Goal: Transaction & Acquisition: Obtain resource

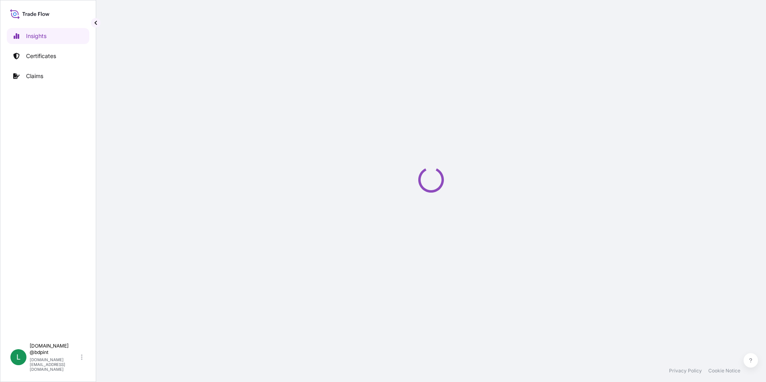
select select "2025"
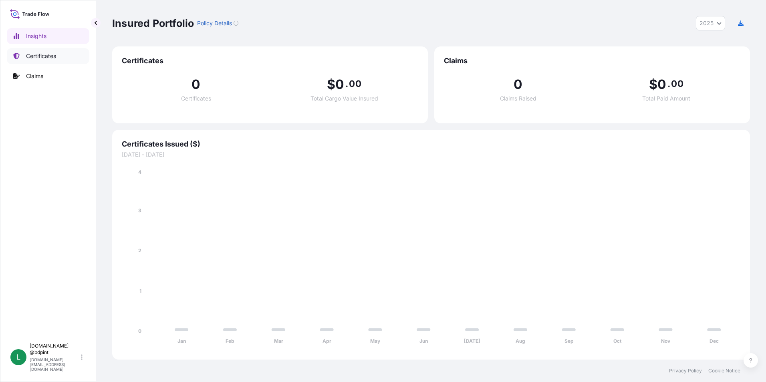
click at [32, 55] on p "Certificates" at bounding box center [41, 56] width 30 height 8
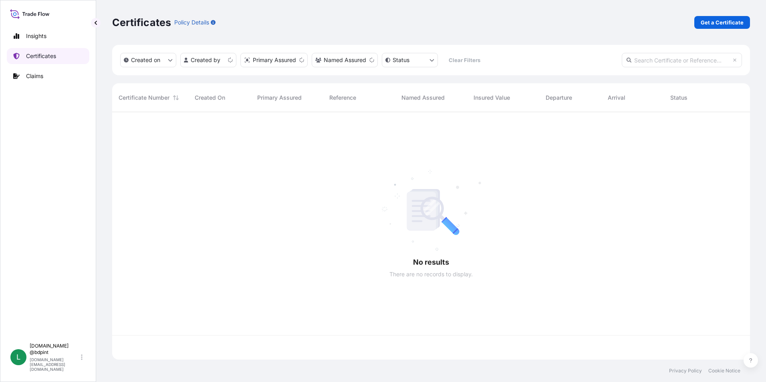
scroll to position [246, 632]
click at [719, 24] on p "Get a Certificate" at bounding box center [722, 22] width 43 height 8
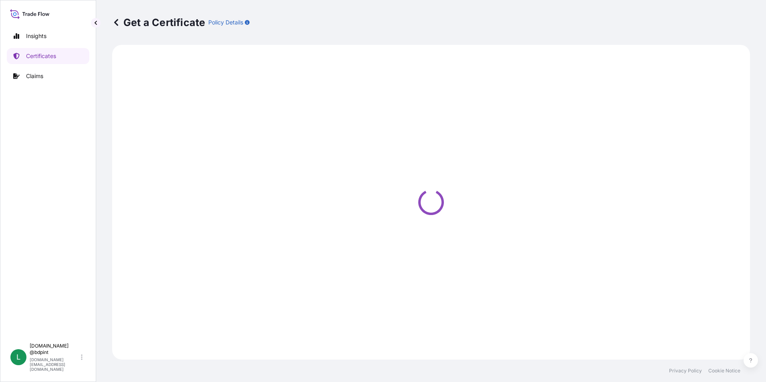
select select "Barge"
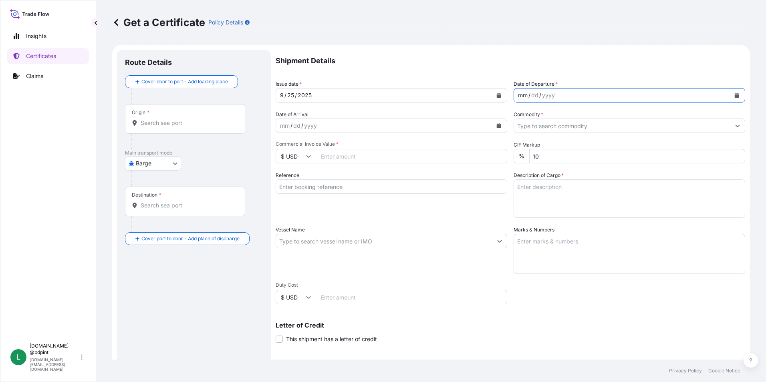
click at [724, 95] on div "mm / dd / yyyy" at bounding box center [622, 95] width 216 height 14
click at [735, 95] on icon "Calendar" at bounding box center [737, 95] width 4 height 5
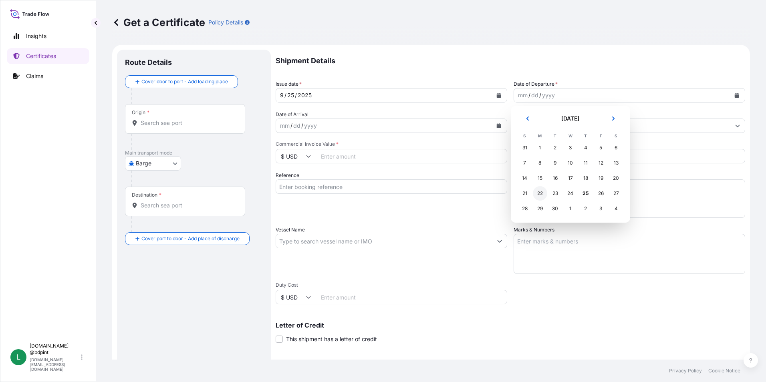
click at [541, 193] on div "22" at bounding box center [540, 193] width 14 height 14
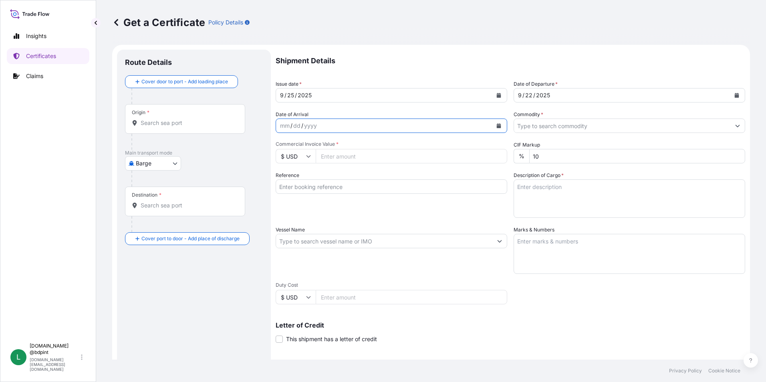
click at [497, 125] on icon "Calendar" at bounding box center [499, 125] width 4 height 5
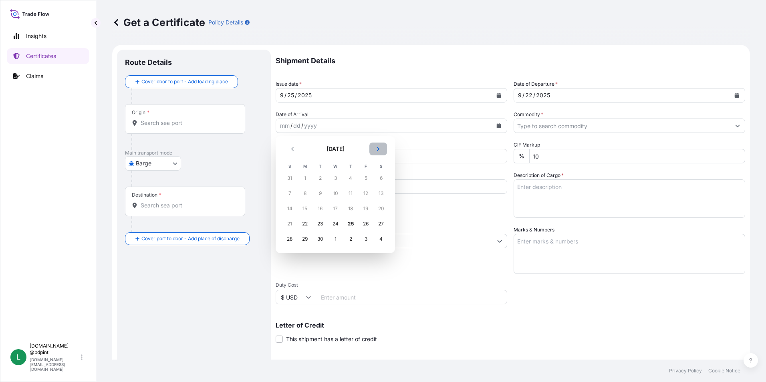
click at [381, 151] on button "Next" at bounding box center [379, 149] width 18 height 13
click at [365, 192] on div "7" at bounding box center [366, 193] width 14 height 14
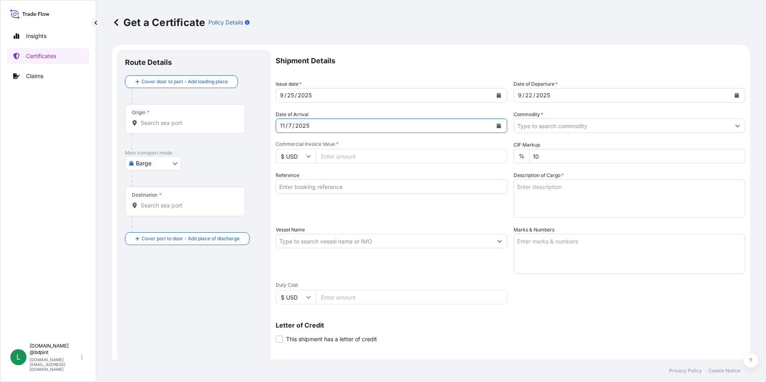
click at [569, 125] on input "Commodity *" at bounding box center [622, 126] width 216 height 14
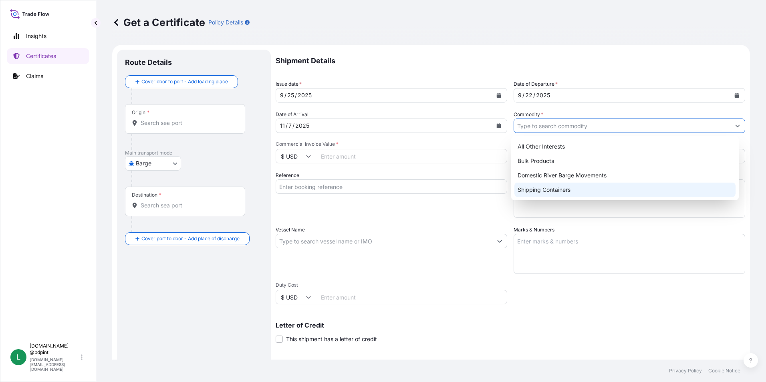
click at [543, 190] on div "Shipping Containers" at bounding box center [626, 190] width 222 height 14
type input "Shipping Containers"
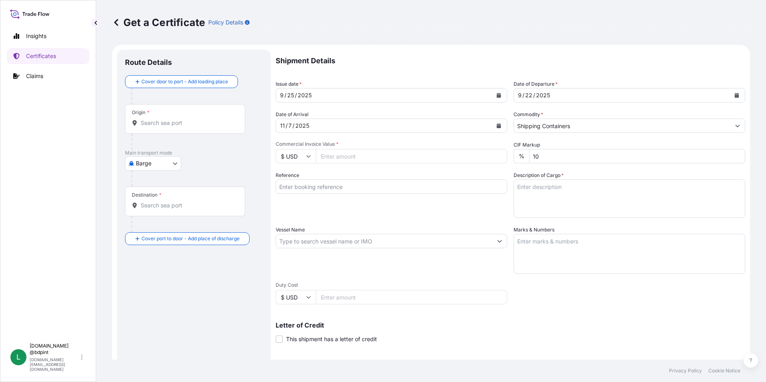
click at [337, 157] on input "Commercial Invoice Value *" at bounding box center [412, 156] width 192 height 14
type input "33357.42"
click at [355, 203] on div "Reference" at bounding box center [392, 195] width 232 height 46
click at [328, 182] on input "Reference" at bounding box center [392, 187] width 232 height 14
paste input "80000109654"
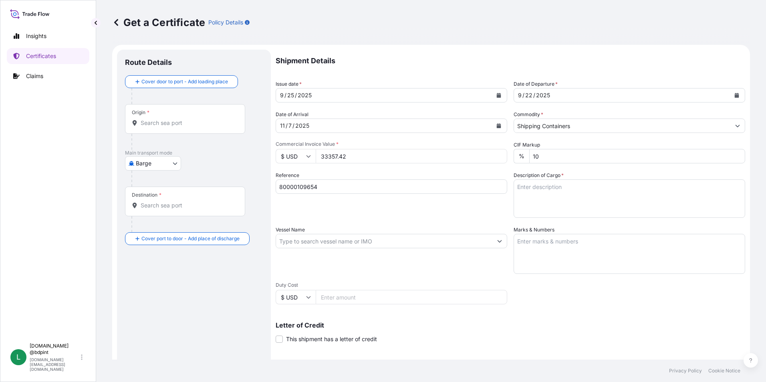
click at [329, 188] on input "80000109654" at bounding box center [392, 187] width 232 height 14
paste input "21166743"
type input "80000109654 21166743"
click at [567, 202] on textarea "Description of Cargo *" at bounding box center [630, 199] width 232 height 38
paste textarea "R01492D 9990A\260"
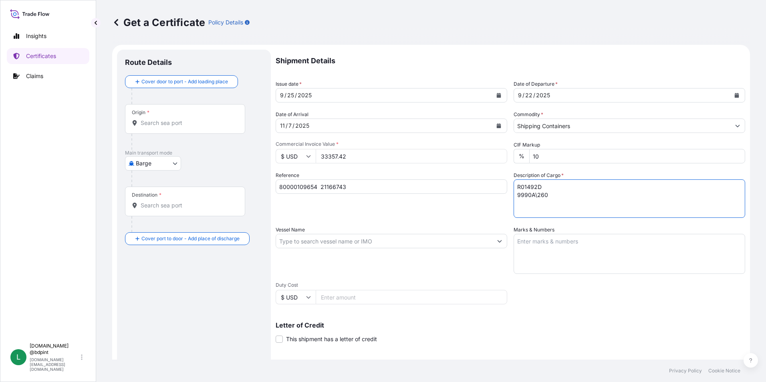
click at [611, 206] on textarea "R01492D 9990A\260" at bounding box center [630, 199] width 232 height 38
paste textarea "LUBRICATING OIL ADDITIVES"
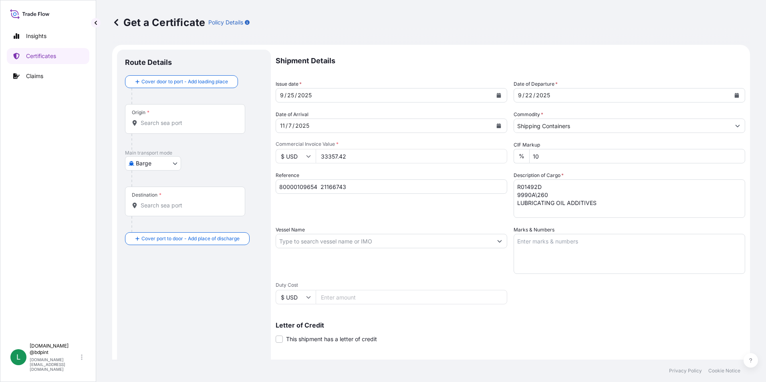
click at [599, 208] on textarea "R01492D 9990A\260 LUBRICATING OIL ADDITIVES" at bounding box center [630, 199] width 232 height 38
paste textarea "25 DRUMS"
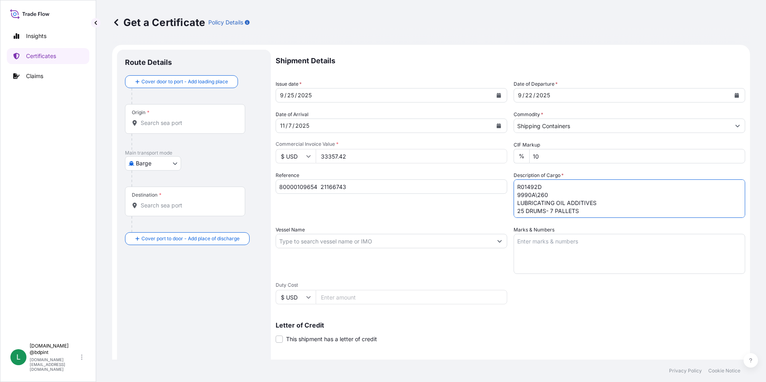
type textarea "R01492D 9990A\260 LUBRICATING OIL ADDITIVES 25 DRUMS- 7 PALLETS"
click at [300, 236] on input "Vessel Name" at bounding box center [384, 241] width 216 height 14
paste input "MSC CAROLINA"
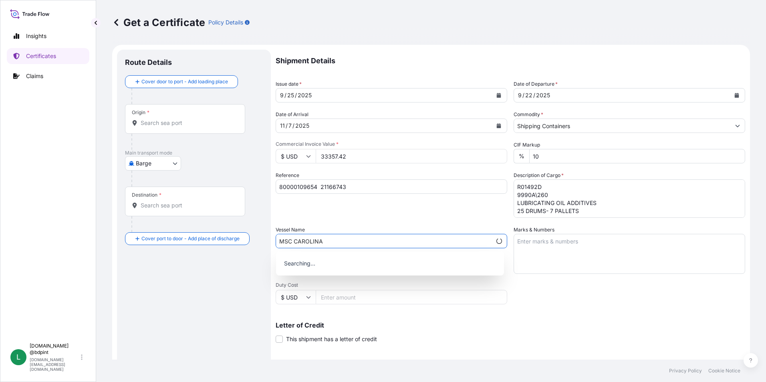
type input "MSC CAROLINA"
click at [396, 218] on div "Shipment Details Issue date * [DATE] Date of Departure * [DATE] Date of Arrival…" at bounding box center [511, 241] width 470 height 382
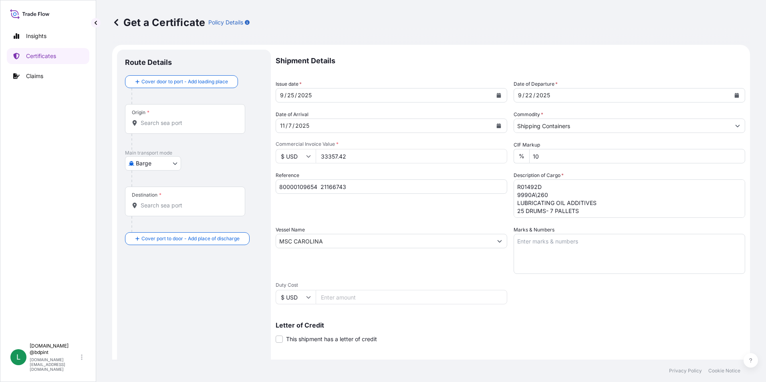
click at [564, 251] on textarea "Marks & Numbers" at bounding box center [630, 254] width 232 height 40
paste textarea "CONSIGNEE CONSIGNEE ORDER NUMBER DRUM NO'S 1/UP GROSS KILOS NET KILOS MADE IN _…"
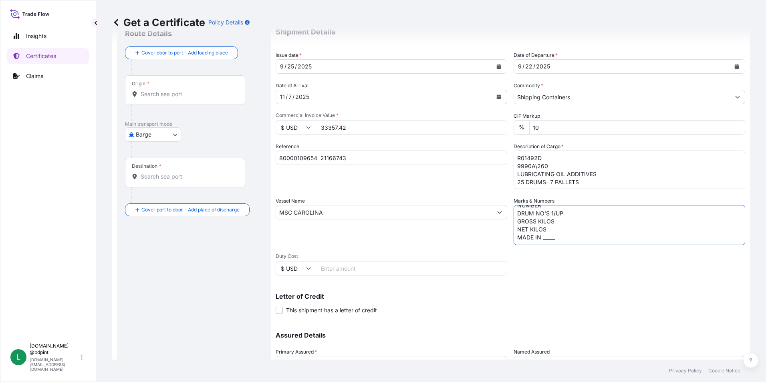
scroll to position [99, 0]
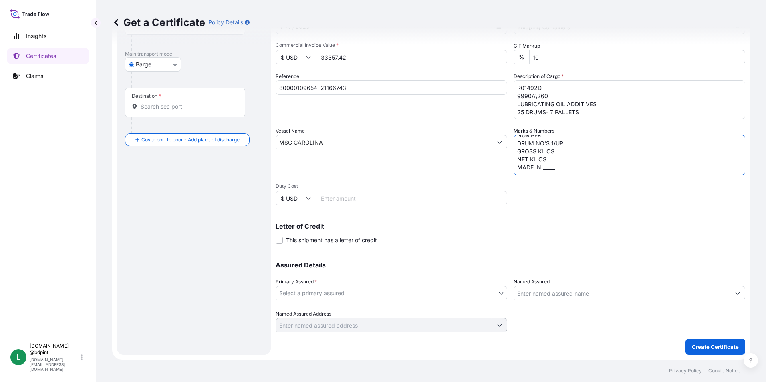
type textarea "CONSIGNEE CONSIGNEE ORDER NUMBER DRUM NO'S 1/UP GROSS KILOS NET KILOS MADE IN _…"
click at [376, 299] on body "Insights Certificates Claims L [DOMAIN_NAME] @bdpint [DOMAIN_NAME][EMAIL_ADDRES…" at bounding box center [383, 191] width 766 height 382
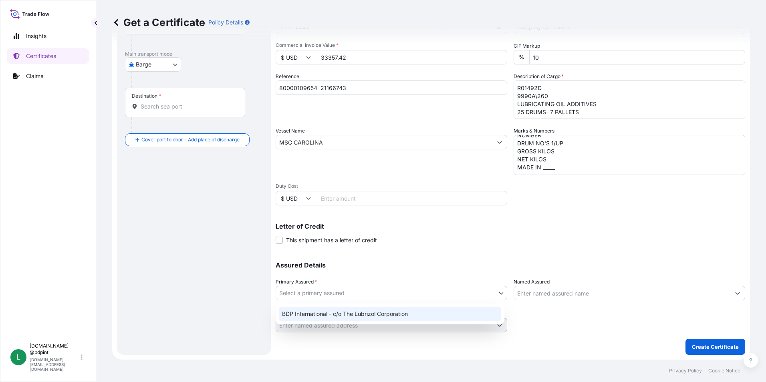
click at [369, 311] on div "BDP International - c/o The Lubrizol Corporation" at bounding box center [390, 314] width 222 height 14
select select "31972"
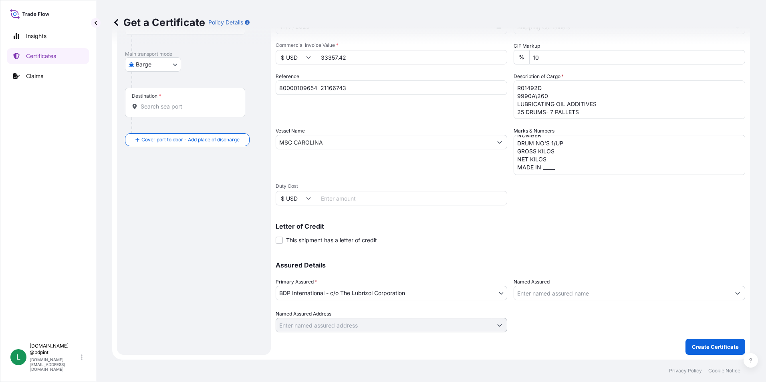
click at [602, 293] on input "Named Assured" at bounding box center [622, 293] width 216 height 14
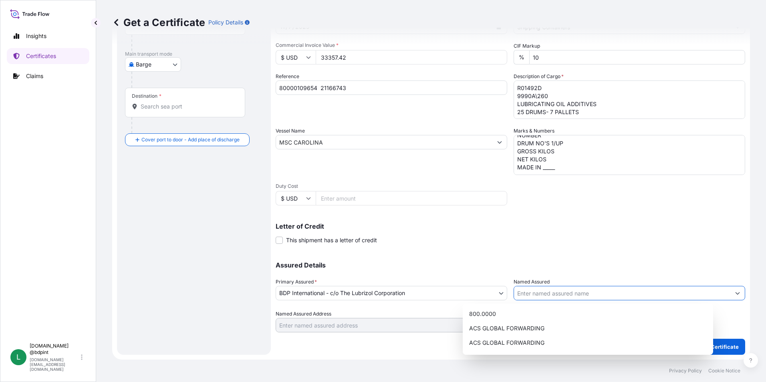
paste input "CASTROL INDIA LIMITED"
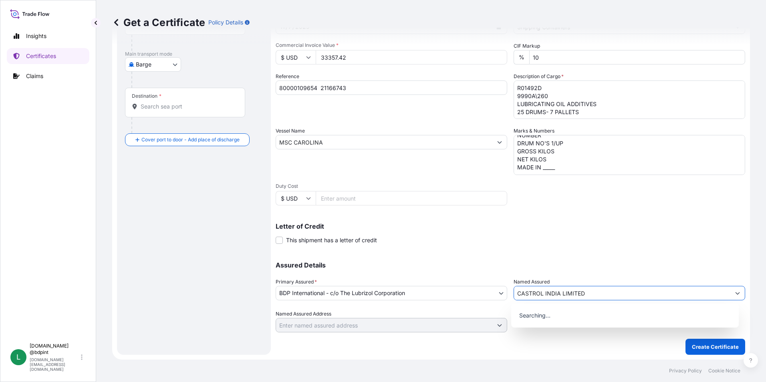
type input "CASTROL INDIA LIMITED"
click at [539, 242] on div "Letter of Credit This shipment has a letter of credit Letter of credit * Letter…" at bounding box center [511, 233] width 470 height 21
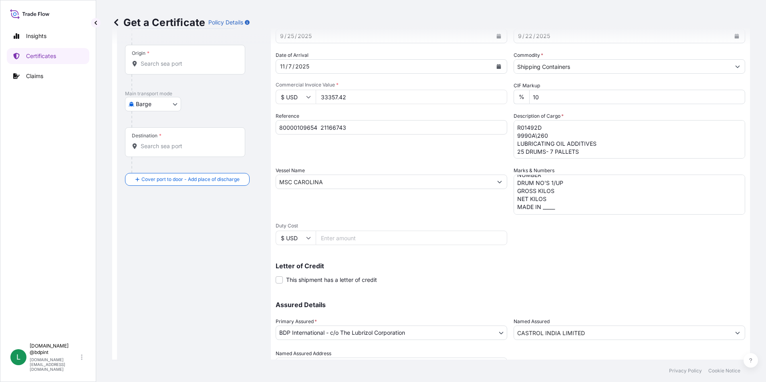
scroll to position [0, 0]
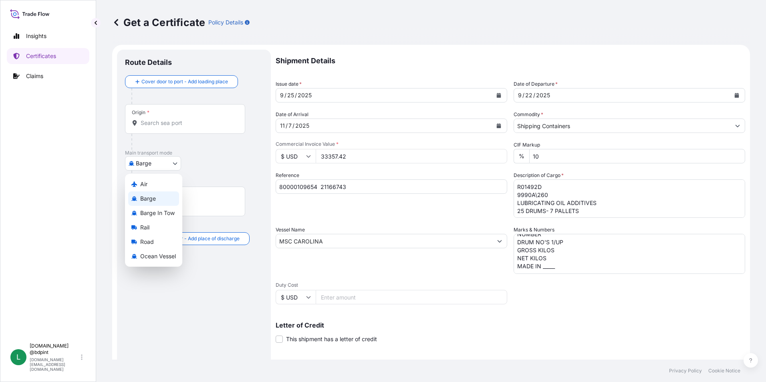
click at [161, 164] on body "15 options available. 0 options available. Insights Certificates Claims L [DOMA…" at bounding box center [383, 191] width 766 height 382
click at [162, 258] on span "Ocean Vessel" at bounding box center [158, 256] width 36 height 8
select select "Ocean Vessel"
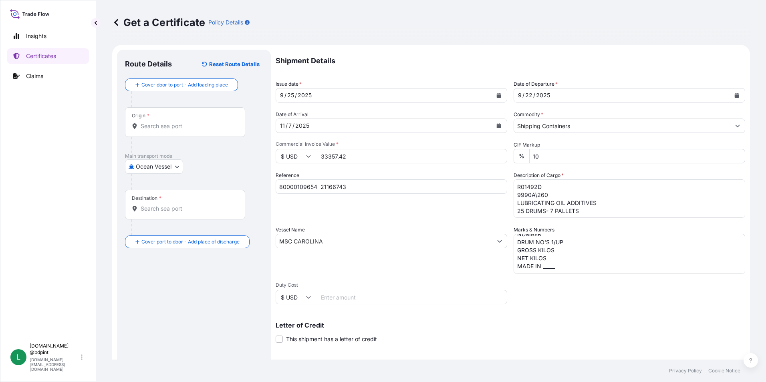
click at [168, 125] on input "Origin *" at bounding box center [188, 126] width 95 height 8
paste input "USHOU"
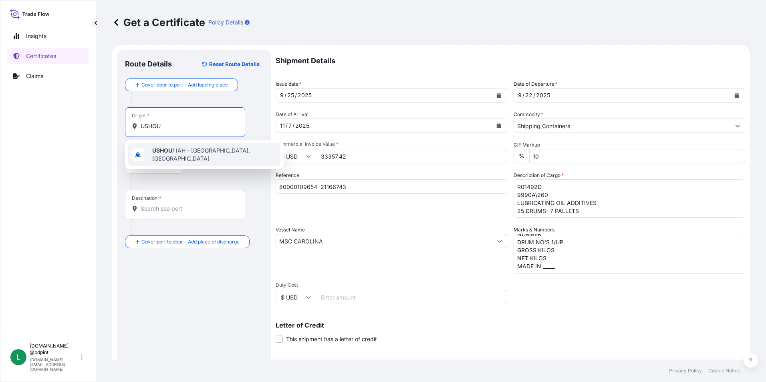
click at [168, 157] on div "USHOU / IAH - [GEOGRAPHIC_DATA], [GEOGRAPHIC_DATA]" at bounding box center [204, 154] width 152 height 22
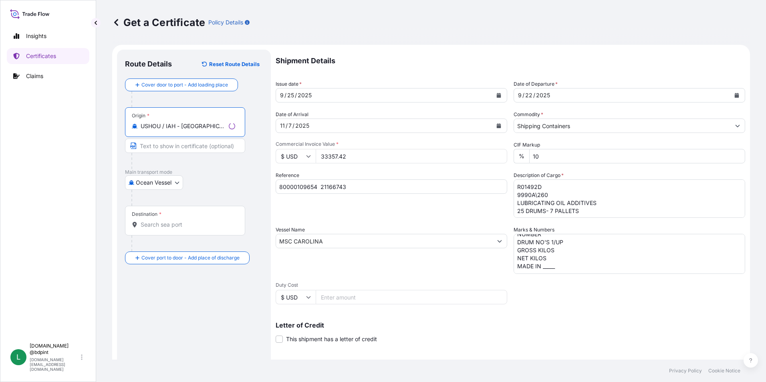
type input "USHOU / IAH - [GEOGRAPHIC_DATA], [GEOGRAPHIC_DATA]"
click at [193, 223] on input "Destination *" at bounding box center [188, 225] width 95 height 8
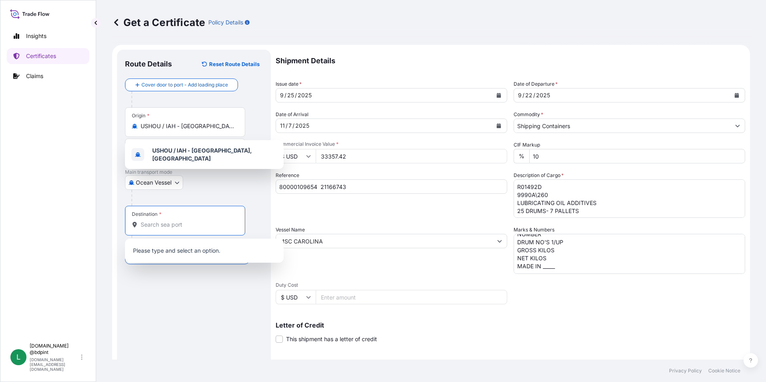
paste input "INNSA"
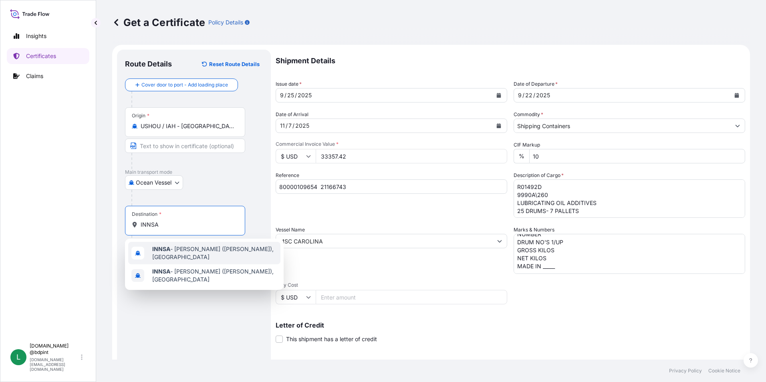
click at [180, 256] on span "INNSA - [PERSON_NAME] ([PERSON_NAME]), [GEOGRAPHIC_DATA]" at bounding box center [214, 253] width 125 height 16
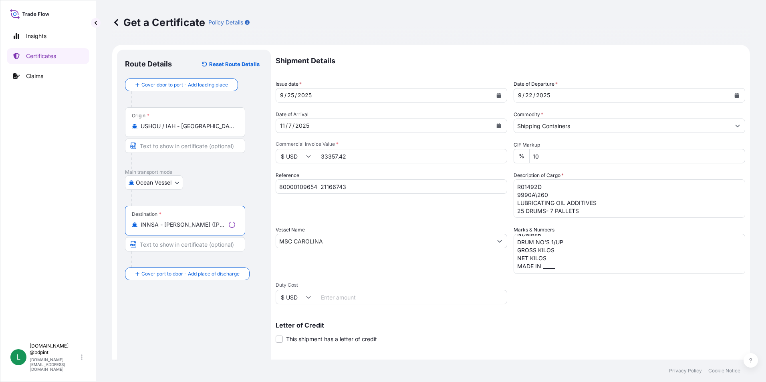
type input "INNSA - [PERSON_NAME] ([PERSON_NAME]), [GEOGRAPHIC_DATA]"
click at [228, 343] on div "Route Details Reset Route Details Cover door to port - Add loading place Place …" at bounding box center [194, 252] width 138 height 388
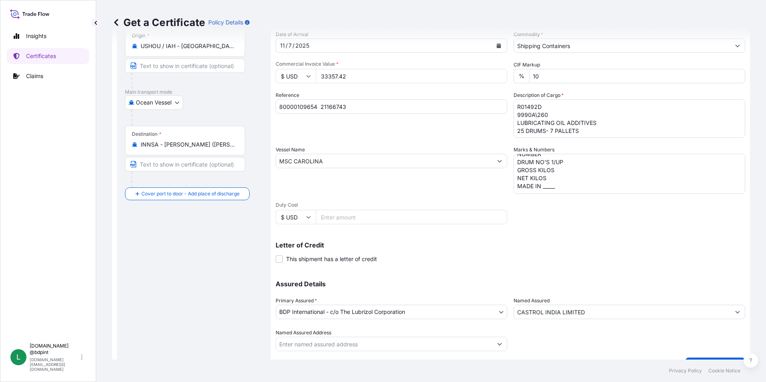
scroll to position [99, 0]
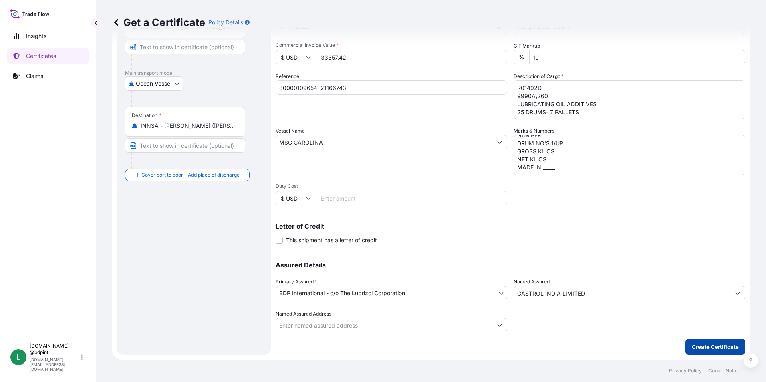
click at [692, 346] on p "Create Certificate" at bounding box center [715, 347] width 47 height 8
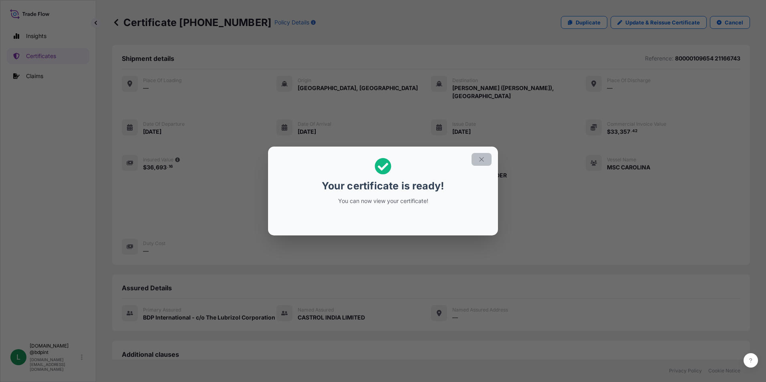
click at [479, 160] on icon "button" at bounding box center [481, 159] width 7 height 7
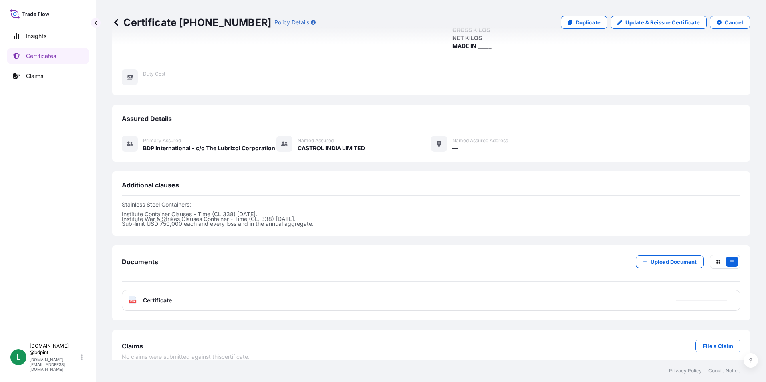
scroll to position [172, 0]
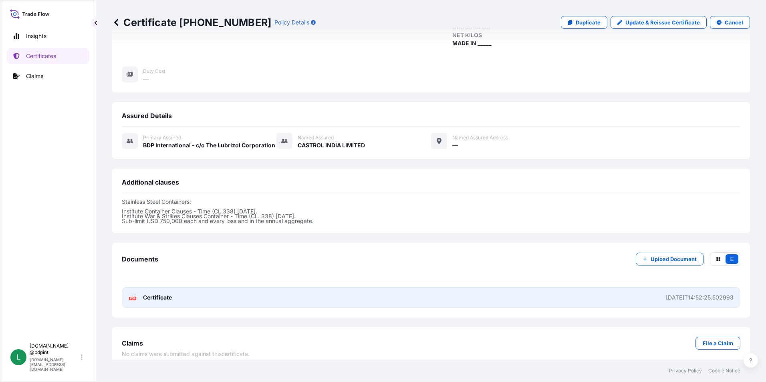
click at [308, 288] on link "PDF Certificate [DATE]T14:52:25.502993" at bounding box center [431, 297] width 619 height 21
